Goal: Transaction & Acquisition: Purchase product/service

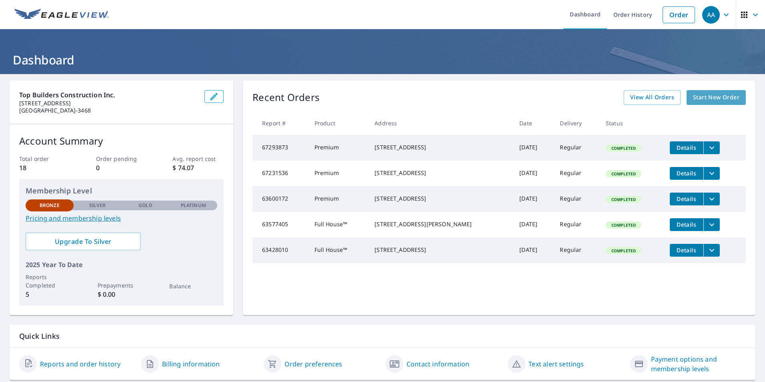
click at [733, 100] on link "Start New Order" at bounding box center [715, 97] width 59 height 15
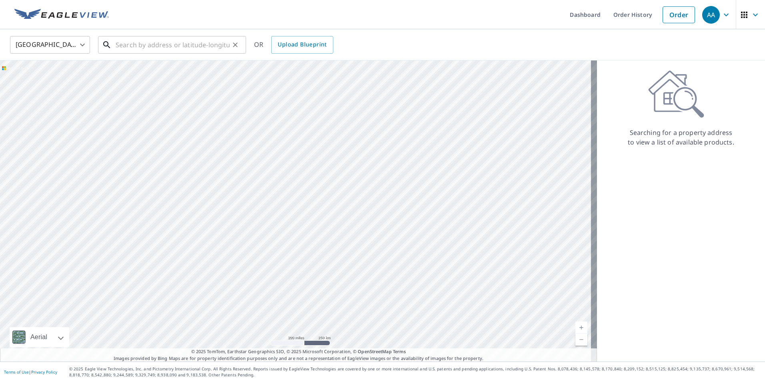
click at [140, 48] on input "text" at bounding box center [173, 45] width 114 height 22
paste input "[STREET_ADDRESS]"
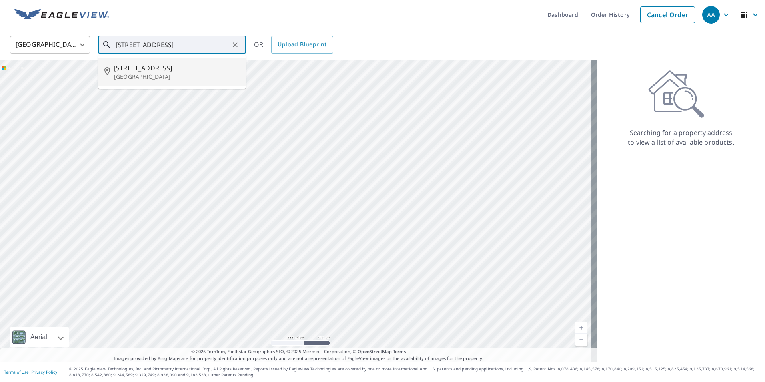
click at [186, 74] on p "[GEOGRAPHIC_DATA]" at bounding box center [177, 77] width 126 height 8
type input "[STREET_ADDRESS]"
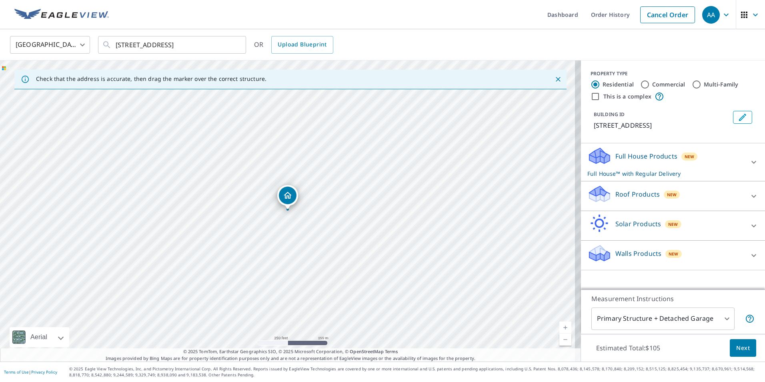
click at [651, 198] on p "Roof Products" at bounding box center [637, 194] width 44 height 10
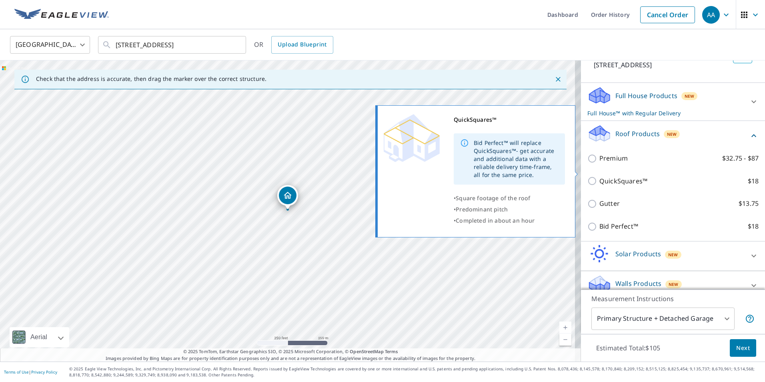
scroll to position [72, 0]
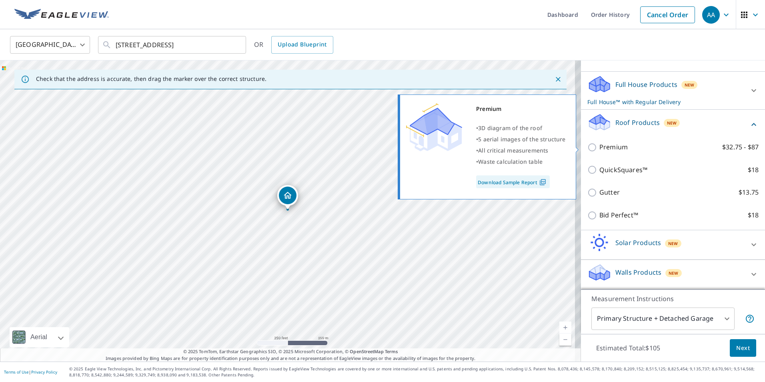
click at [589, 148] on input "Premium $32.75 - $87" at bounding box center [593, 147] width 12 height 10
checkbox input "true"
checkbox input "false"
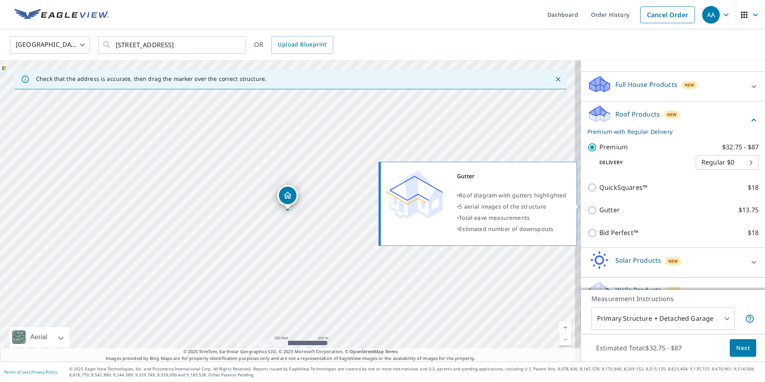
scroll to position [89, 0]
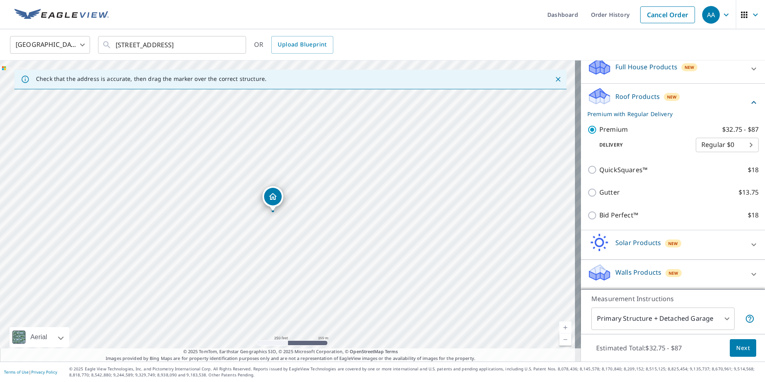
click at [729, 348] on button "Next" at bounding box center [742, 348] width 26 height 18
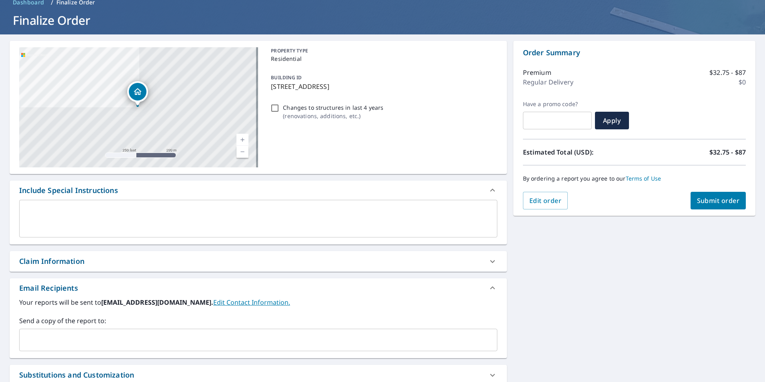
scroll to position [120, 0]
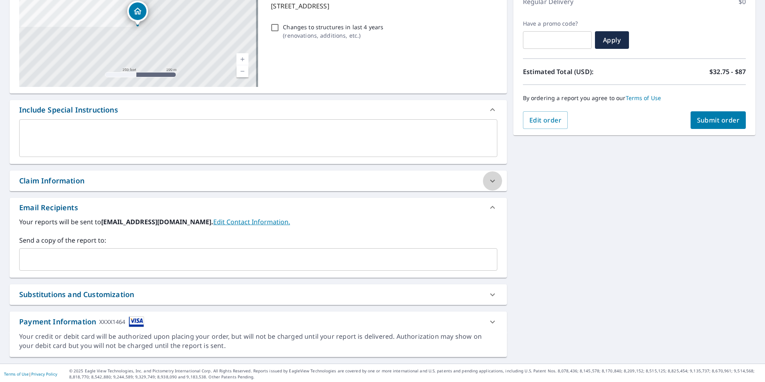
click at [493, 180] on div at bounding box center [492, 180] width 19 height 19
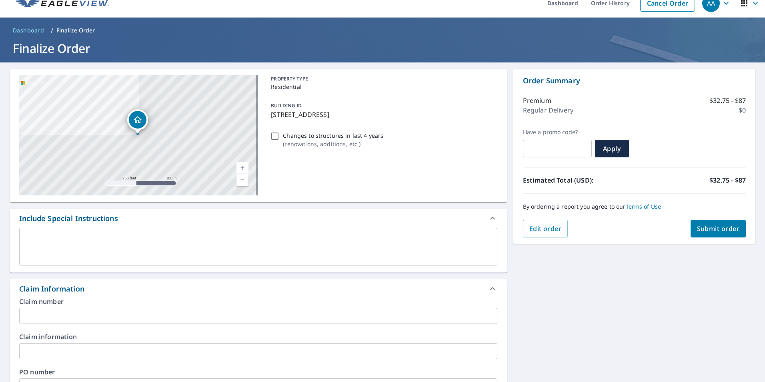
scroll to position [0, 0]
